Goal: Transaction & Acquisition: Purchase product/service

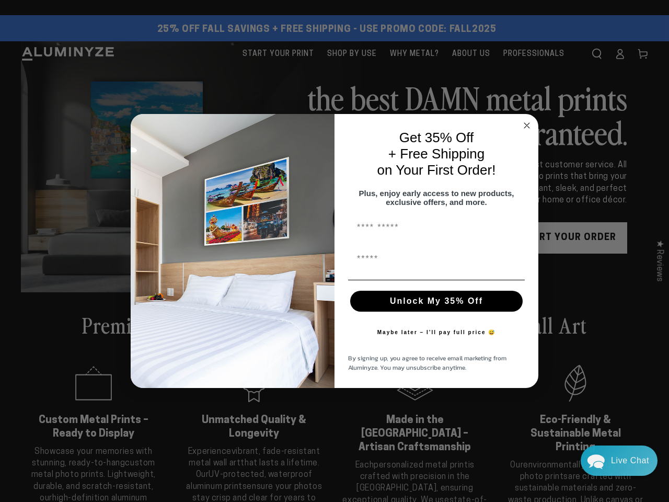
click at [335, 251] on div "Get 35% Off + Free Shipping on Your First Order! Plus, enjoy early access to ne…" at bounding box center [431, 250] width 193 height 253
click at [527, 123] on icon "Close dialog" at bounding box center [526, 125] width 5 height 5
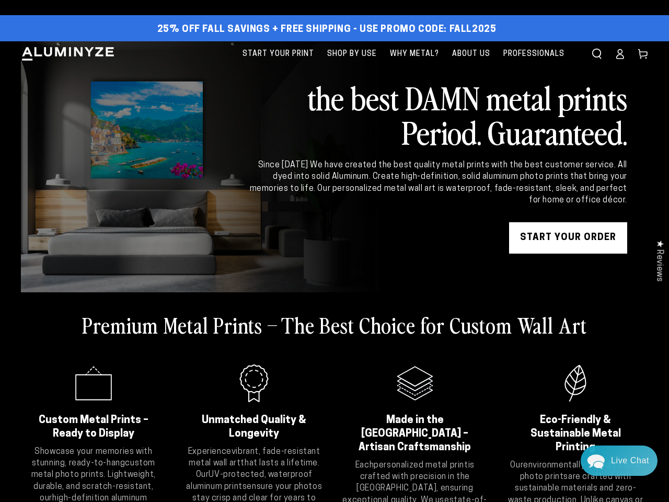
click at [437, 306] on div "Premium Metal Prints – The Best Choice for Custom Wall Art .cls-1{fill:#3a56a6;…" at bounding box center [334, 426] width 627 height 268
click at [437, 337] on div "Premium Metal Prints – The Best Choice for Custom Wall Art .cls-1{fill:#3a56a6;…" at bounding box center [334, 426] width 627 height 268
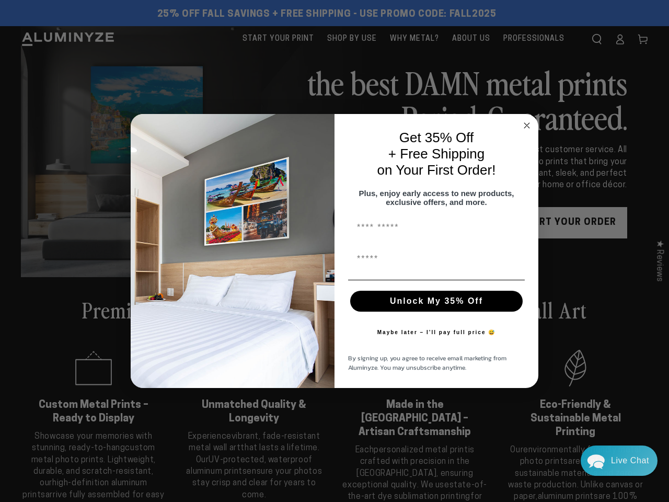
click at [335, 251] on div "Get 35% Off + Free Shipping on Your First Order! Plus, enjoy early access to ne…" at bounding box center [431, 250] width 193 height 253
click at [527, 123] on icon "Close dialog" at bounding box center [526, 125] width 5 height 5
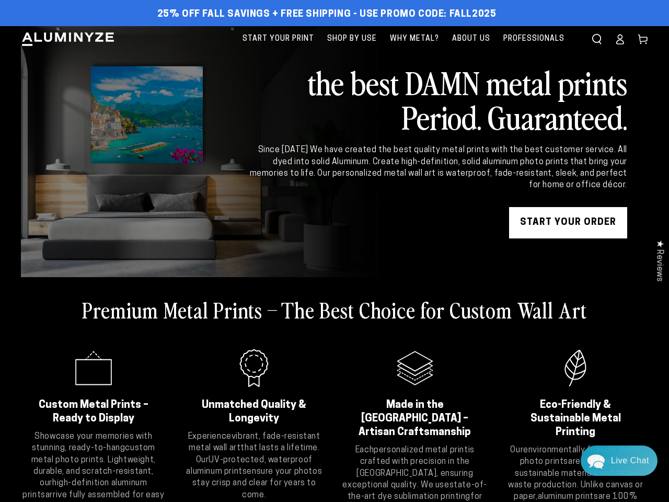
click at [437, 318] on button "Unlock My 35% Off" at bounding box center [436, 328] width 173 height 21
click at [437, 344] on div "Maybe later – I’ll pay full price 😅" at bounding box center [436, 359] width 135 height 31
